Goal: Task Accomplishment & Management: Manage account settings

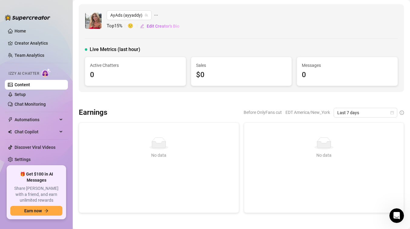
scroll to position [334, 0]
drag, startPoint x: 37, startPoint y: 95, endPoint x: 29, endPoint y: 43, distance: 52.8
click at [26, 95] on link "Setup" at bounding box center [20, 94] width 11 height 5
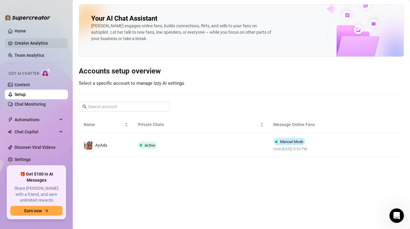
click at [29, 43] on link "Creator Analytics" at bounding box center [39, 43] width 49 height 10
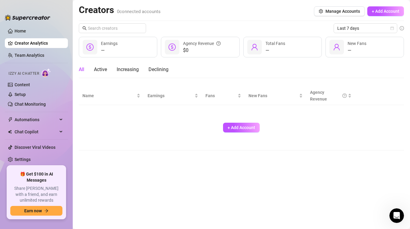
click at [29, 43] on link "Creator Analytics" at bounding box center [39, 43] width 49 height 10
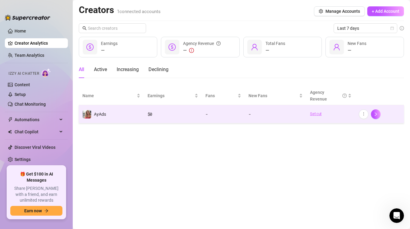
click at [313, 114] on link "Set cut" at bounding box center [331, 114] width 42 height 6
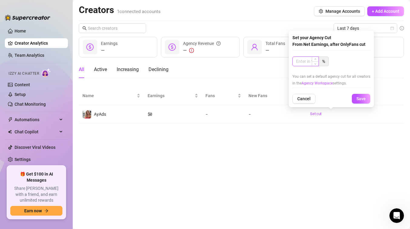
click at [303, 60] on input at bounding box center [306, 61] width 26 height 9
type input "25"
click at [360, 99] on span "Save" at bounding box center [361, 98] width 9 height 5
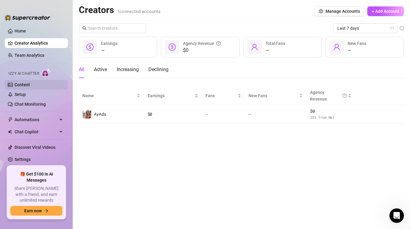
click at [22, 87] on link "Content" at bounding box center [22, 84] width 15 height 5
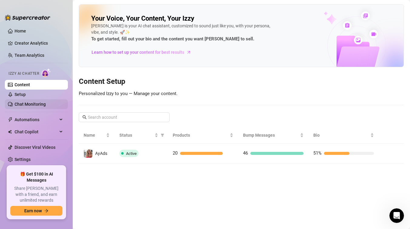
click at [23, 102] on link "Chat Monitoring" at bounding box center [30, 104] width 31 height 5
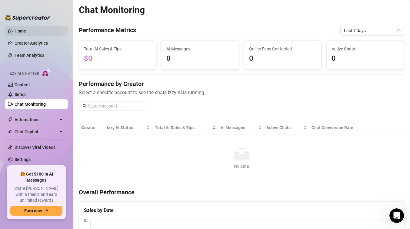
click at [23, 32] on link "Home" at bounding box center [21, 31] width 12 height 5
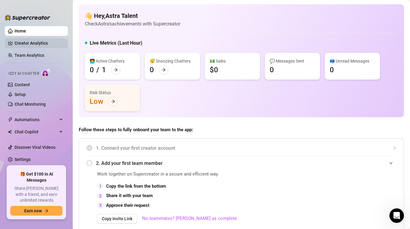
click at [35, 39] on link "Creator Analytics" at bounding box center [39, 43] width 49 height 10
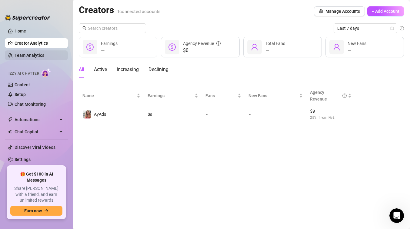
click at [35, 58] on link "Team Analytics" at bounding box center [30, 55] width 30 height 5
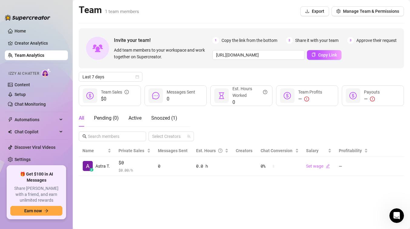
click at [20, 44] on link "Creator Analytics" at bounding box center [39, 43] width 49 height 10
click at [17, 40] on link "Creator Analytics" at bounding box center [39, 43] width 49 height 10
click at [25, 43] on link "Creator Analytics" at bounding box center [39, 43] width 49 height 10
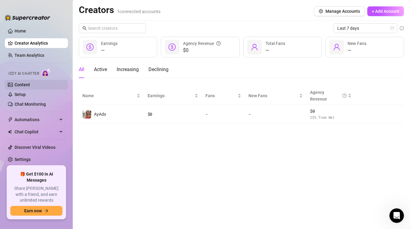
click at [27, 85] on link "Content" at bounding box center [22, 84] width 15 height 5
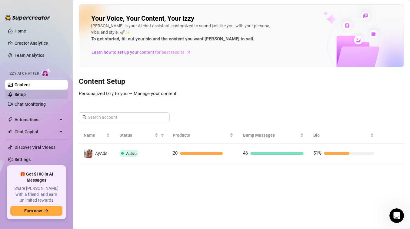
click at [26, 97] on link "Setup" at bounding box center [20, 94] width 11 height 5
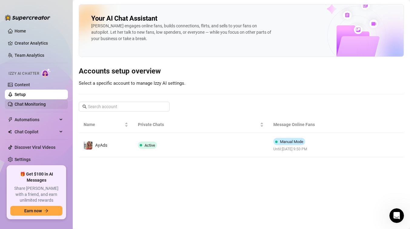
click at [29, 106] on link "Chat Monitoring" at bounding box center [30, 104] width 31 height 5
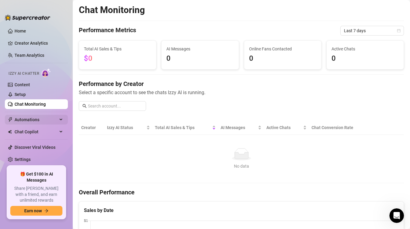
click at [28, 122] on span "Automations" at bounding box center [36, 120] width 43 height 10
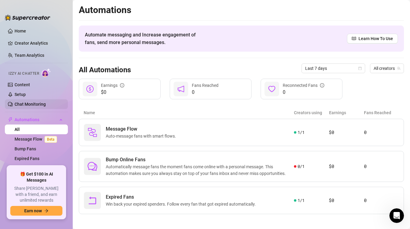
click at [32, 102] on link "Chat Monitoring" at bounding box center [30, 104] width 31 height 5
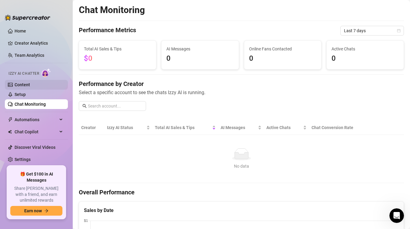
click at [26, 86] on link "Content" at bounding box center [22, 84] width 15 height 5
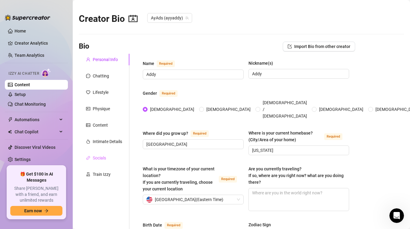
radio input "true"
click at [26, 33] on link "Home" at bounding box center [21, 31] width 12 height 5
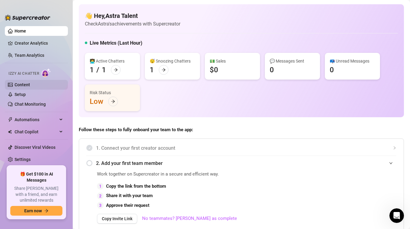
click at [24, 86] on link "Content" at bounding box center [22, 84] width 15 height 5
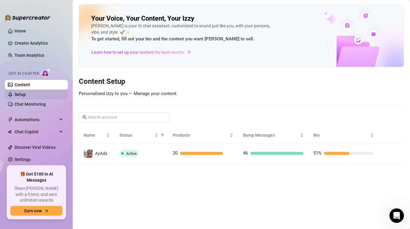
click at [23, 96] on link "Setup" at bounding box center [20, 94] width 11 height 5
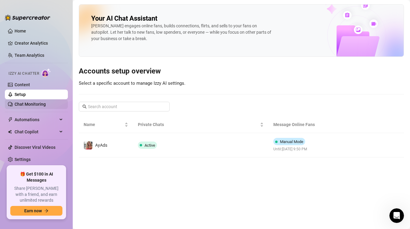
click at [22, 104] on link "Chat Monitoring" at bounding box center [30, 104] width 31 height 5
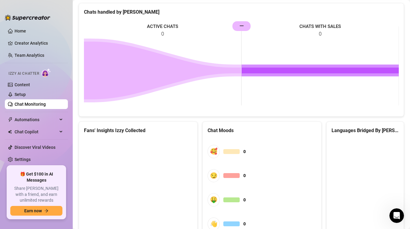
scroll to position [317, 0]
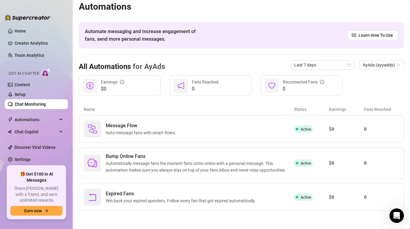
scroll to position [3, 0]
click at [193, 171] on span "Automatically message fans the moment fans come online with a personal message.…" at bounding box center [200, 166] width 188 height 13
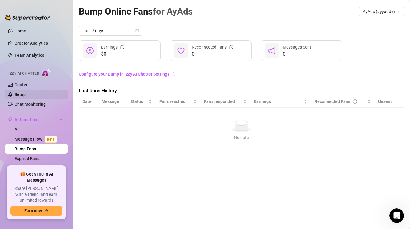
click at [26, 95] on link "Setup" at bounding box center [20, 94] width 11 height 5
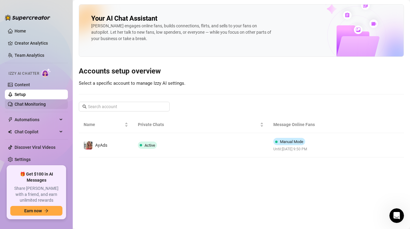
click at [37, 103] on link "Chat Monitoring" at bounding box center [30, 104] width 31 height 5
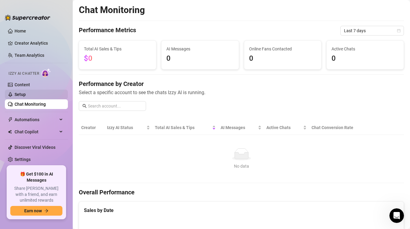
click at [26, 93] on link "Setup" at bounding box center [20, 94] width 11 height 5
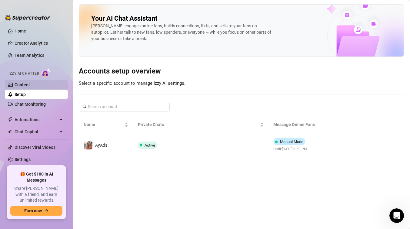
click at [30, 85] on link "Content" at bounding box center [22, 84] width 15 height 5
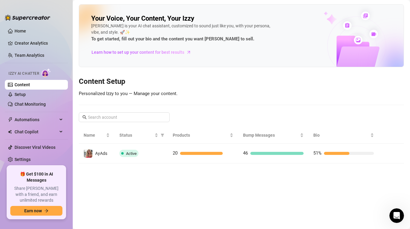
click at [36, 71] on span "Izzy AI Chatter" at bounding box center [23, 74] width 31 height 6
click at [26, 93] on link "Setup" at bounding box center [20, 94] width 11 height 5
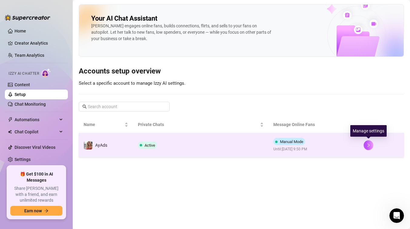
click at [308, 140] on div "Manual Mode Until: [DATE] 9:50 PM" at bounding box center [291, 145] width 34 height 14
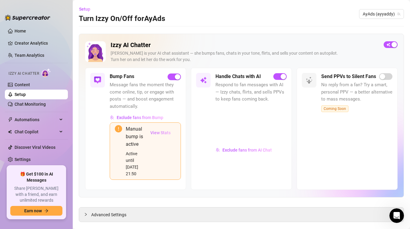
click at [158, 133] on span "View Stats" at bounding box center [160, 132] width 20 height 5
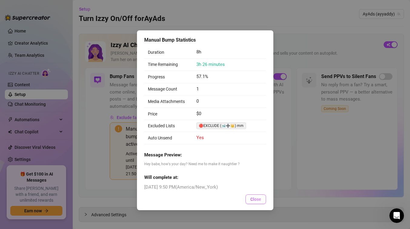
click at [257, 198] on span "Close" at bounding box center [256, 199] width 11 height 5
